Goal: Navigation & Orientation: Find specific page/section

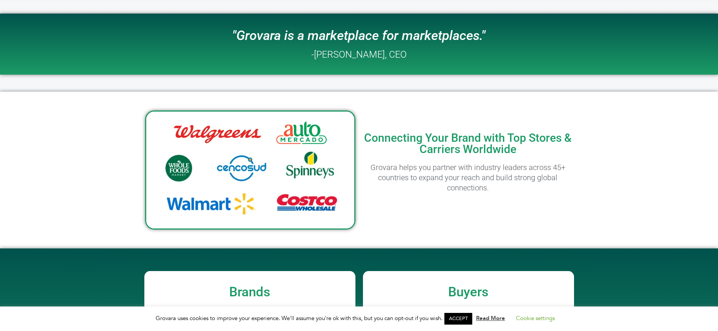
scroll to position [340, 0]
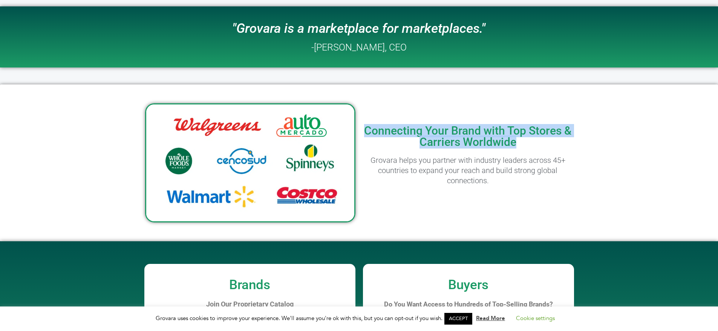
drag, startPoint x: 452, startPoint y: 133, endPoint x: 367, endPoint y: 129, distance: 84.1
click at [367, 129] on div "Connecting Your Brand with Top Stores & Carriers Worldwide Grovara helps you pa…" at bounding box center [468, 162] width 218 height 149
click at [410, 103] on div "Connecting Your Brand with Top Stores & Carriers Worldwide Grovara helps you pa…" at bounding box center [468, 162] width 218 height 149
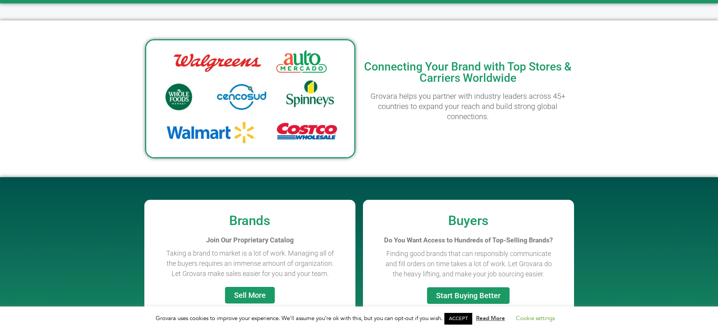
scroll to position [406, 0]
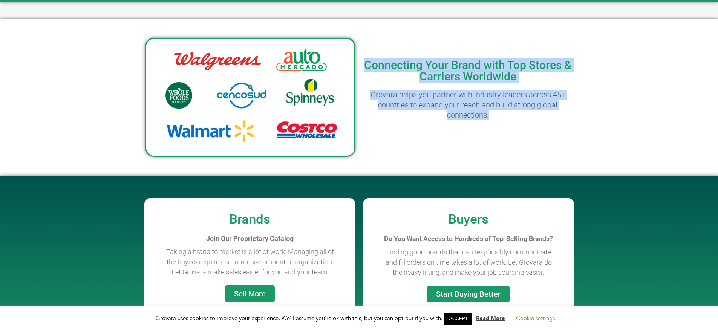
drag, startPoint x: 498, startPoint y: 118, endPoint x: 352, endPoint y: 82, distance: 150.5
click at [352, 83] on div "Connecting Your Brand with Top Stores & Carriers Worldwide Grovara helps you pa…" at bounding box center [358, 97] width 435 height 157
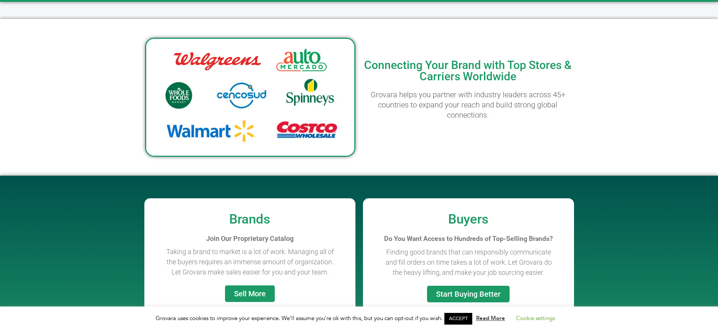
click at [500, 165] on div "Connecting Your Brand with Top Stores & Carriers Worldwide Grovara helps you pa…" at bounding box center [468, 97] width 218 height 149
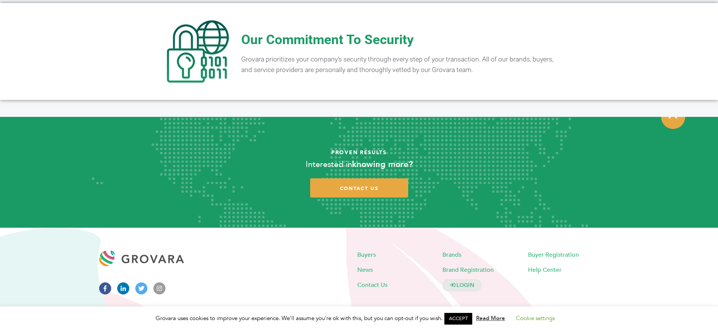
scroll to position [1503, 0]
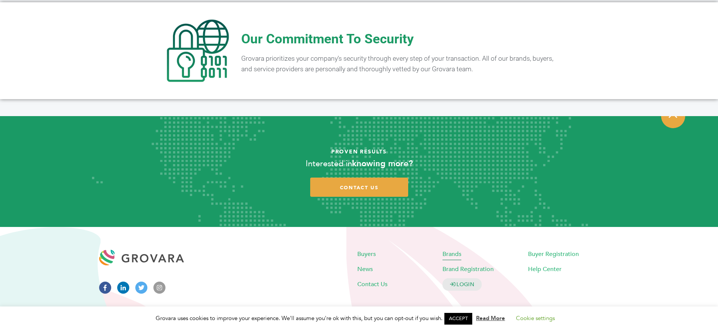
click at [457, 249] on span "Brands" at bounding box center [451, 253] width 19 height 8
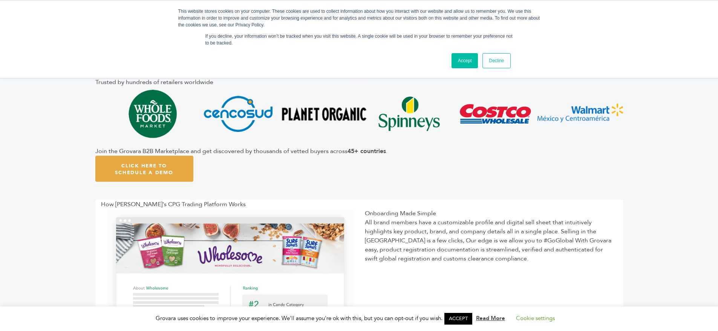
scroll to position [174, 0]
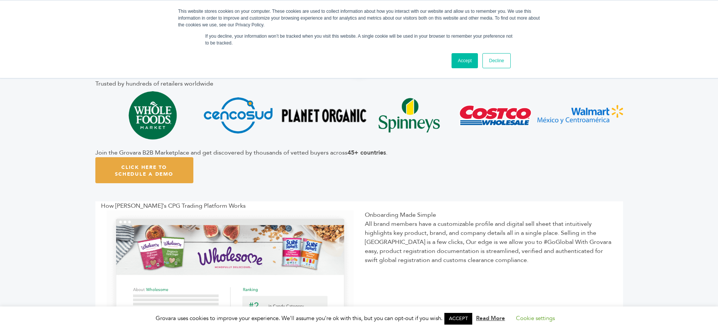
drag, startPoint x: 76, startPoint y: 93, endPoint x: 107, endPoint y: 117, distance: 39.2
click at [105, 119] on article "Trusted by hundreds of retailers worldwide Join the Grovara B2B Marketplace and…" at bounding box center [359, 131] width 718 height 140
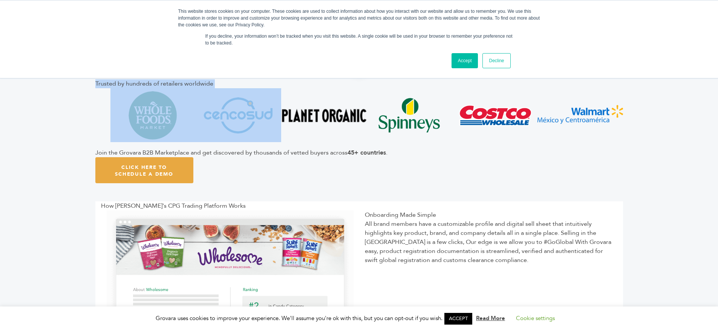
drag, startPoint x: 94, startPoint y: 84, endPoint x: 235, endPoint y: 126, distance: 147.1
click at [235, 126] on article "Trusted by hundreds of retailers worldwide Join the Grovara B2B Marketplace and…" at bounding box center [359, 131] width 718 height 140
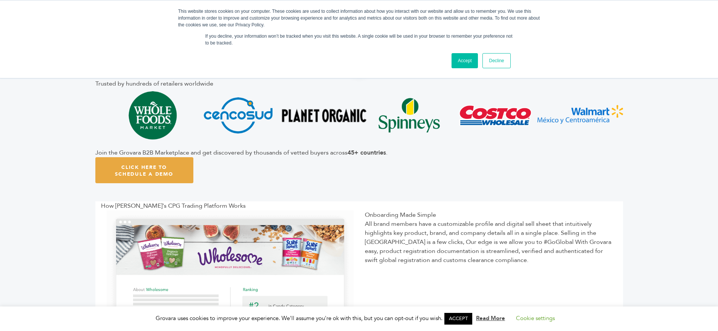
click at [267, 175] on div "Trusted by hundreds of retailers worldwide Join the Grovara B2B Marketplace and…" at bounding box center [359, 131] width 528 height 140
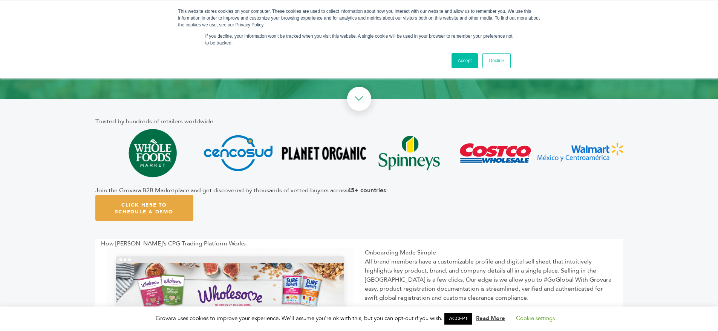
scroll to position [135, 0]
